Goal: Transaction & Acquisition: Purchase product/service

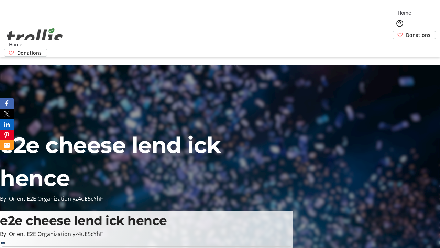
click at [421, 10] on span "Sign Up" at bounding box center [423, 10] width 20 height 8
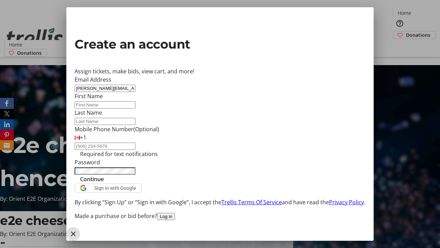
type input "[PERSON_NAME][EMAIL_ADDRESS][DOMAIN_NAME]"
type input "[PERSON_NAME]"
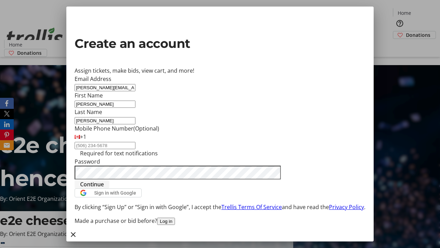
click at [104, 188] on span "Continue" at bounding box center [92, 184] width 24 height 8
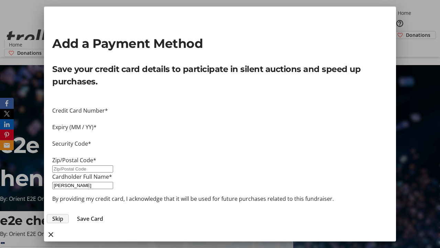
click at [63, 214] on span "Skip" at bounding box center [57, 218] width 11 height 8
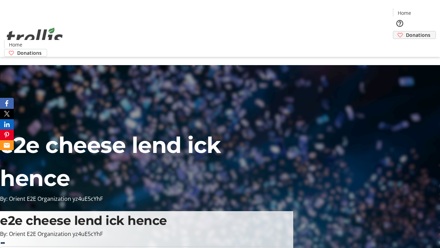
click at [406, 31] on span "Donations" at bounding box center [418, 34] width 24 height 7
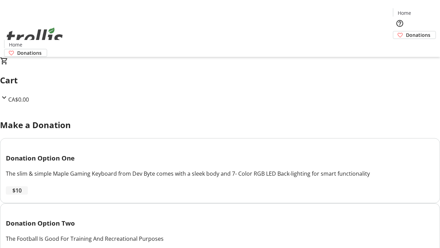
click at [22, 194] on span "$10" at bounding box center [16, 190] width 9 height 8
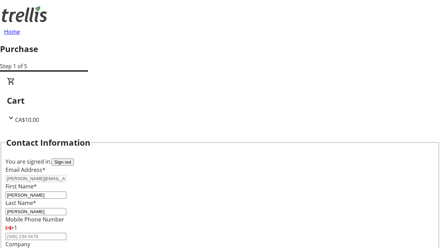
select select "CA"
type input "[STREET_ADDRESS][PERSON_NAME]"
type input "Kelowna"
select select "BC"
type input "Kelowna"
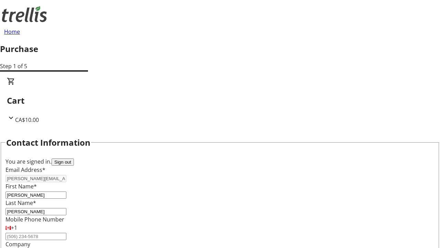
type input "V1Y 0C2"
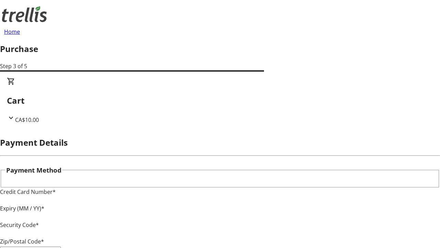
type input "V1Y 0C2"
